Goal: Task Accomplishment & Management: Use online tool/utility

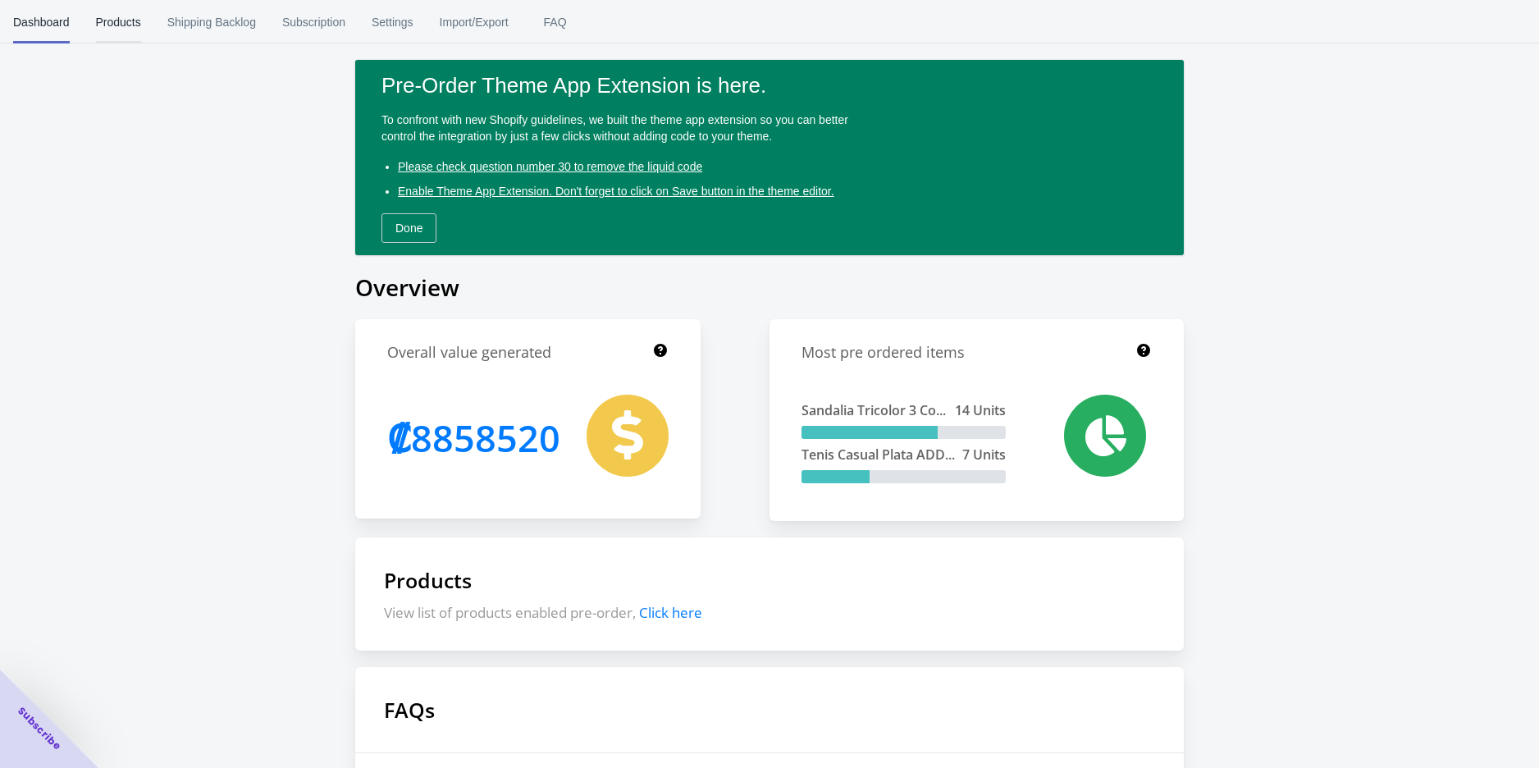
click at [121, 21] on span "Products" at bounding box center [118, 22] width 45 height 43
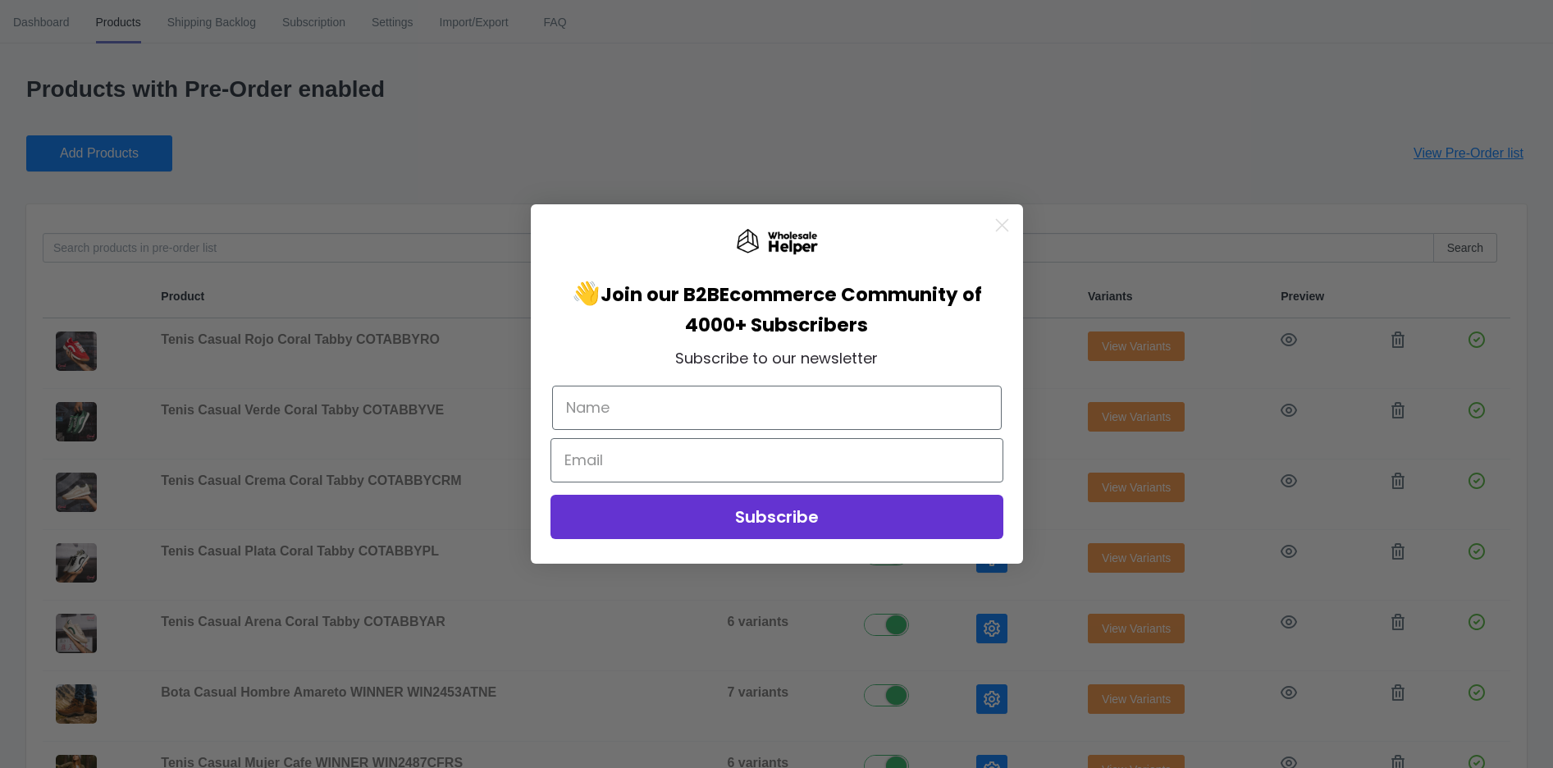
click at [998, 221] on icon "Close dialog" at bounding box center [1001, 225] width 11 height 11
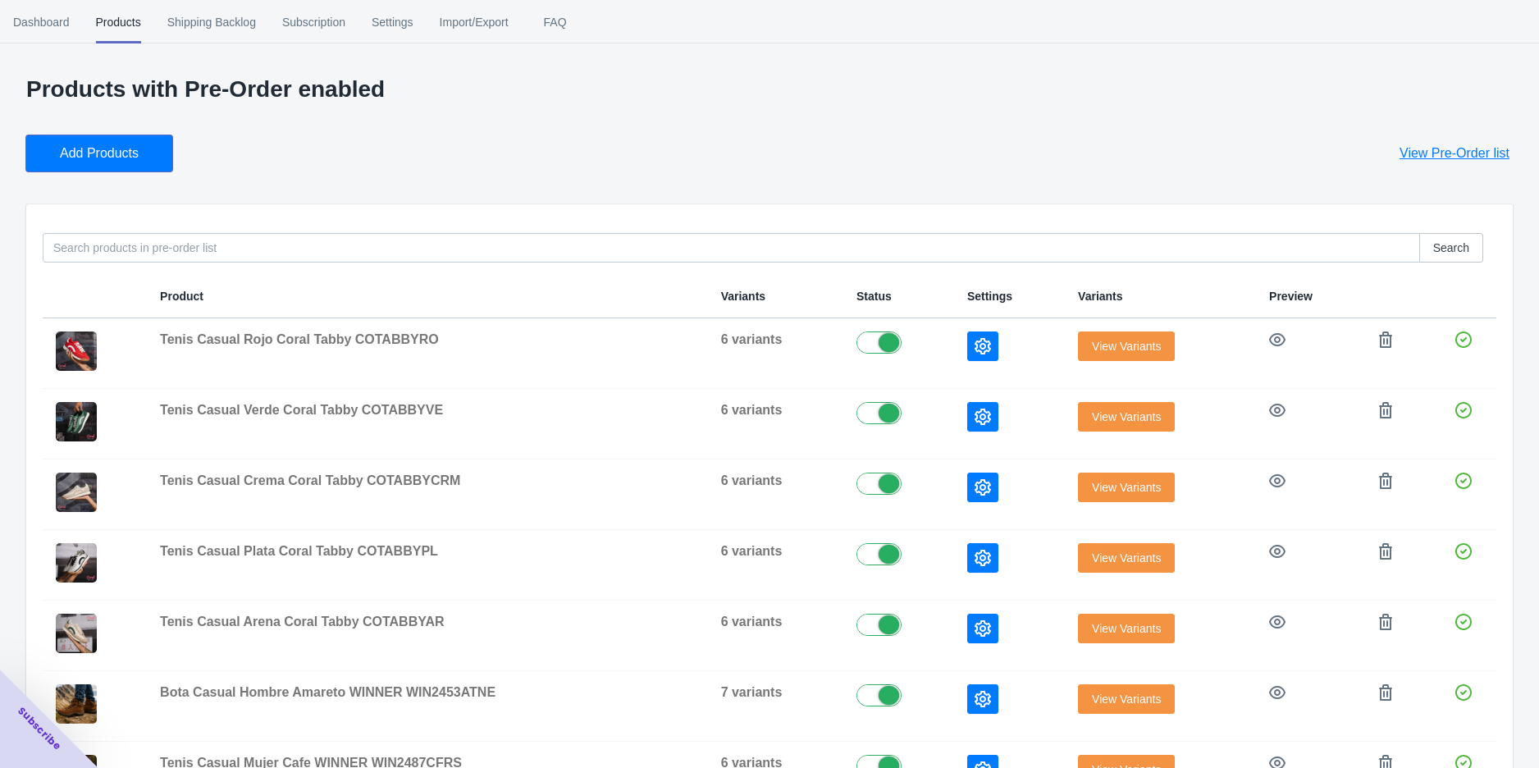
click at [84, 157] on span "Add Products" at bounding box center [99, 153] width 79 height 16
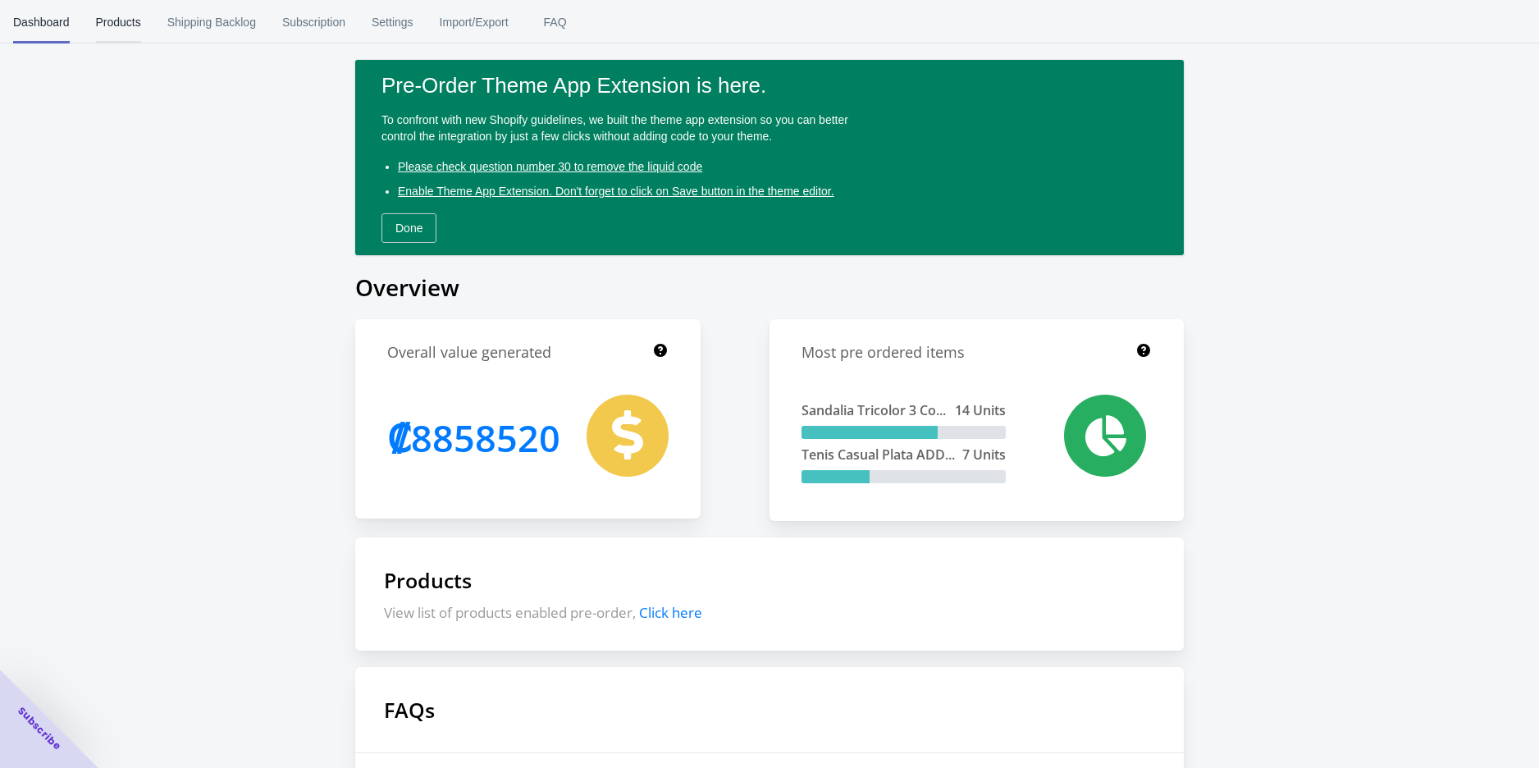
click at [112, 19] on span "Products" at bounding box center [118, 22] width 45 height 43
